Goal: Task Accomplishment & Management: Manage account settings

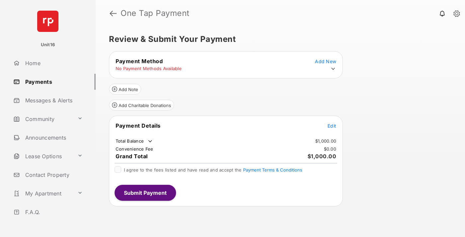
click at [332, 126] on span "Edit" at bounding box center [332, 126] width 9 height 6
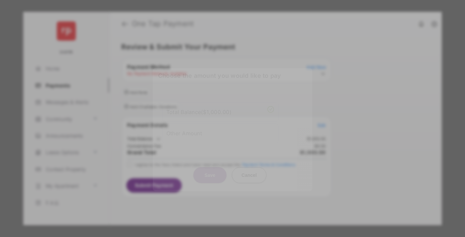
click at [220, 131] on div "Other Amount" at bounding box center [220, 132] width 108 height 11
type input "****"
click at [210, 176] on button "Save" at bounding box center [209, 175] width 33 height 16
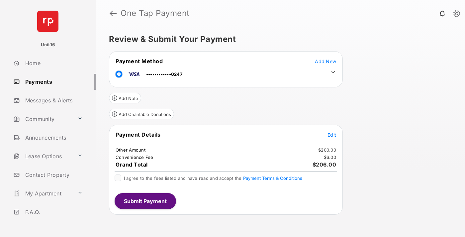
click at [333, 72] on icon at bounding box center [333, 72] width 6 height 6
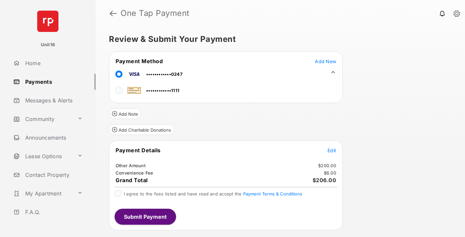
click at [332, 150] on span "Edit" at bounding box center [332, 150] width 9 height 6
click at [145, 216] on button "Submit Payment" at bounding box center [145, 217] width 61 height 16
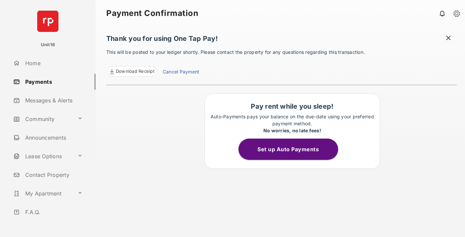
click at [181, 72] on link "Cancel Payment" at bounding box center [181, 72] width 37 height 9
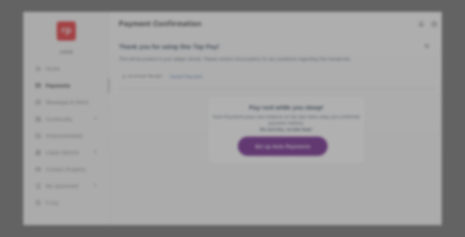
click at [233, 162] on button "Yes, Cancel My Payment" at bounding box center [232, 165] width 143 height 16
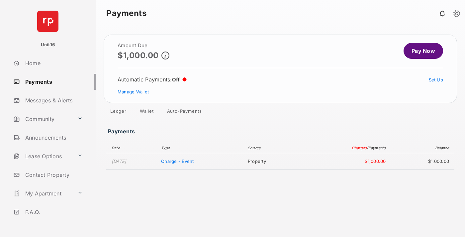
click at [133, 92] on link "Manage Wallet" at bounding box center [133, 91] width 31 height 5
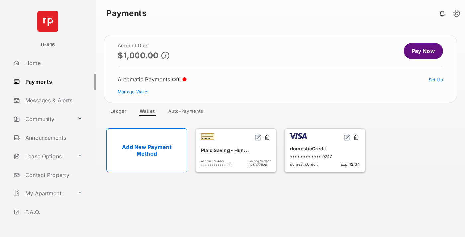
click at [356, 138] on button at bounding box center [356, 138] width 7 height 8
